Goal: Download file/media

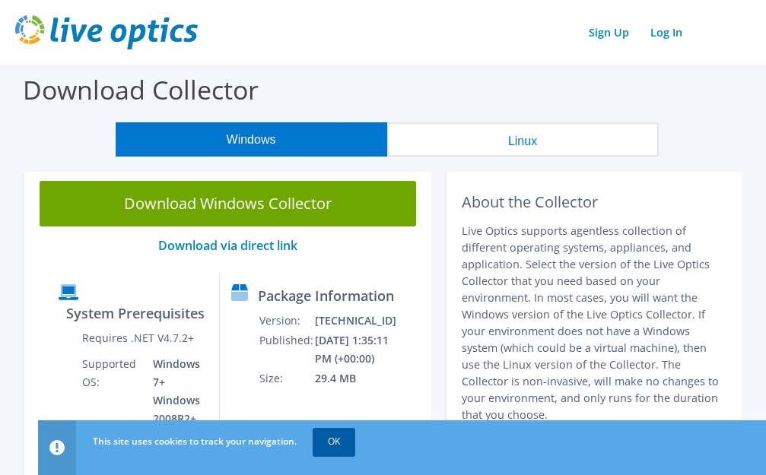
click at [331, 444] on link "OK" at bounding box center [334, 441] width 43 height 27
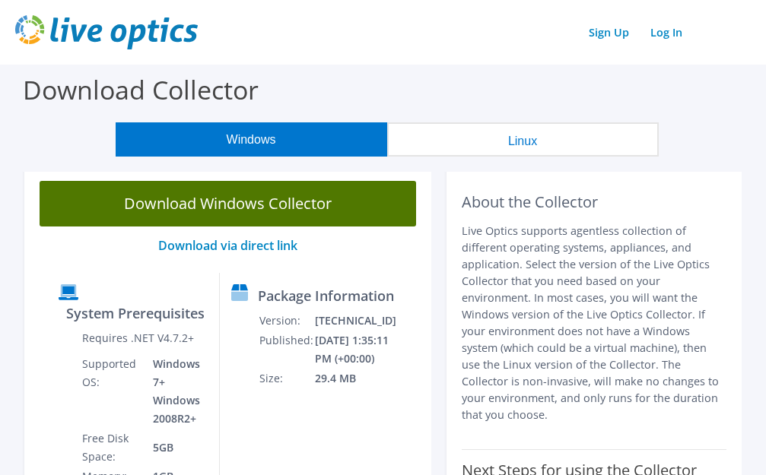
click at [218, 208] on link "Download Windows Collector" at bounding box center [228, 204] width 377 height 46
click at [215, 212] on link "Download Windows Collector" at bounding box center [228, 204] width 377 height 46
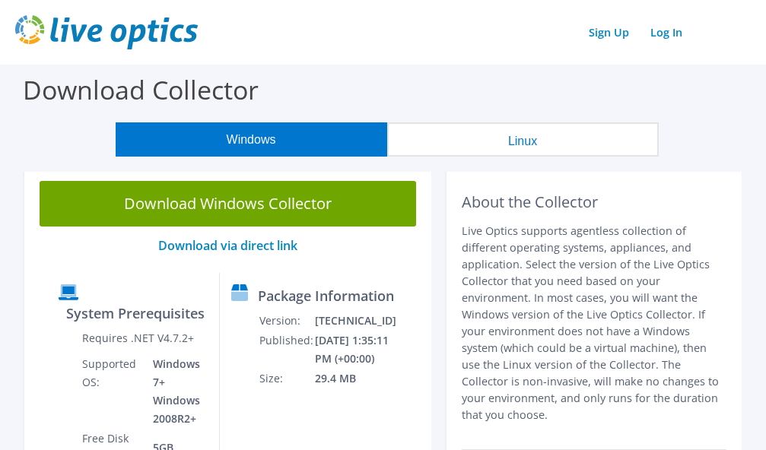
click at [31, 264] on div "Download Windows Collector Download via direct link System Prerequisites Requir…" at bounding box center [227, 407] width 407 height 482
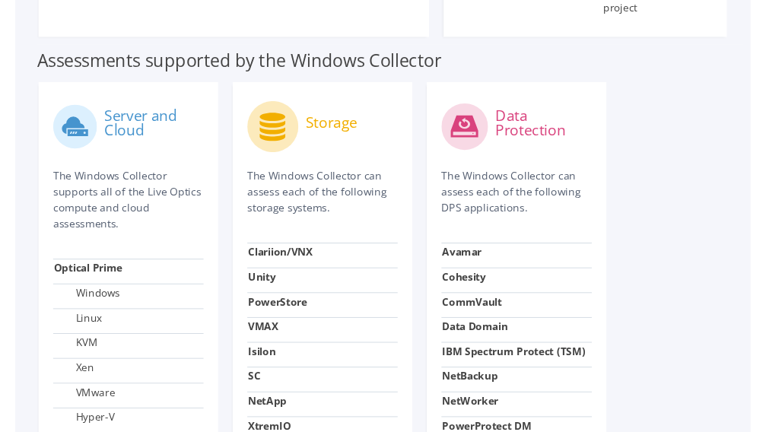
scroll to position [304, 0]
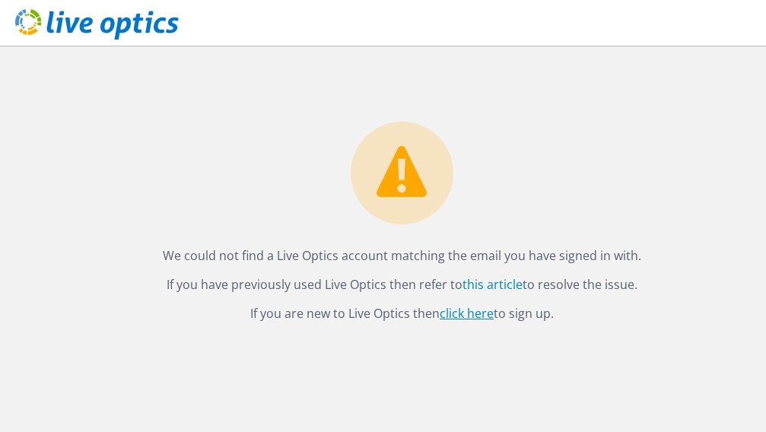
click at [461, 313] on link "click here" at bounding box center [467, 313] width 54 height 17
